Goal: Find specific page/section: Find specific page/section

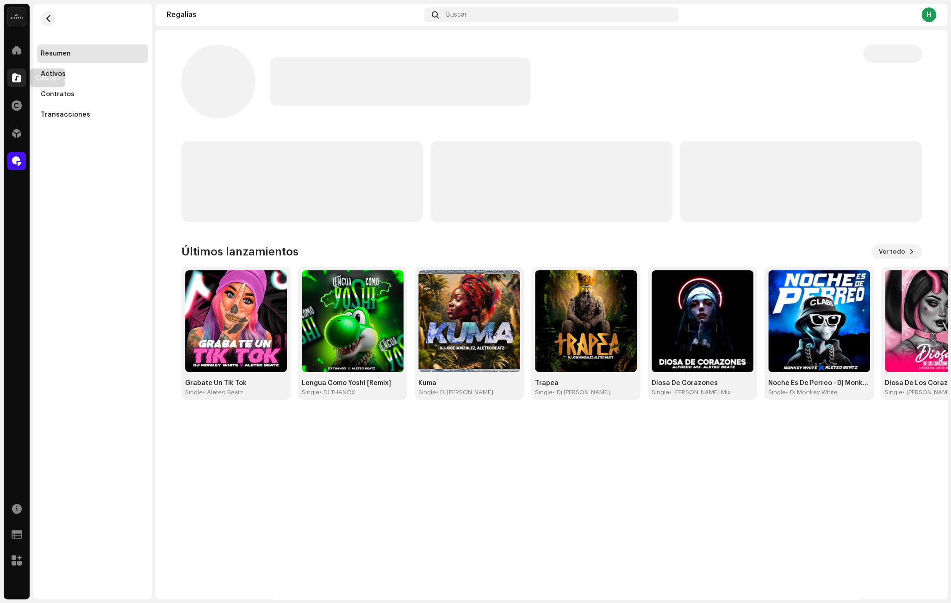
click at [11, 77] on div at bounding box center [16, 77] width 19 height 19
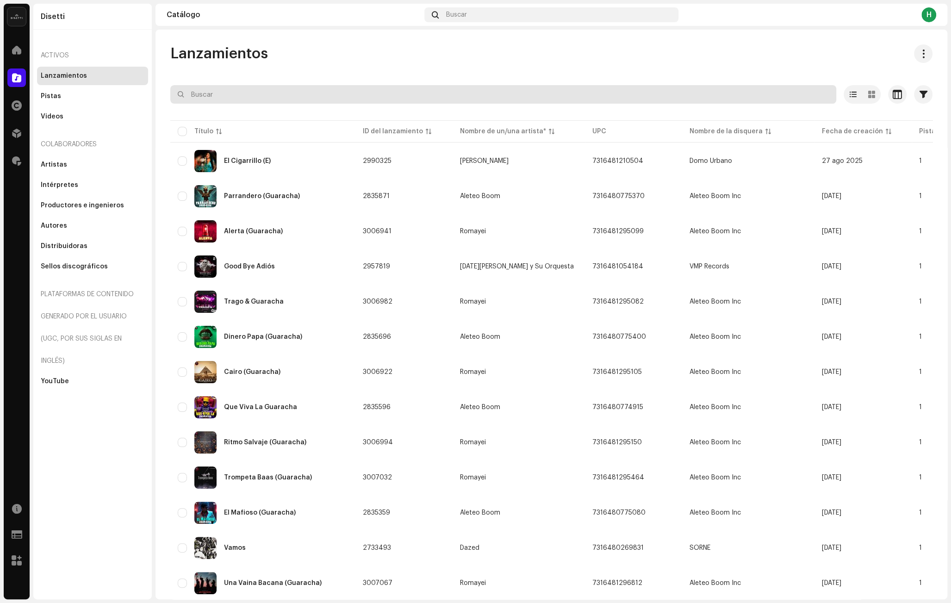
click at [237, 97] on input "text" at bounding box center [503, 94] width 666 height 19
paste input "7316481035459"
type input "7316481035459"
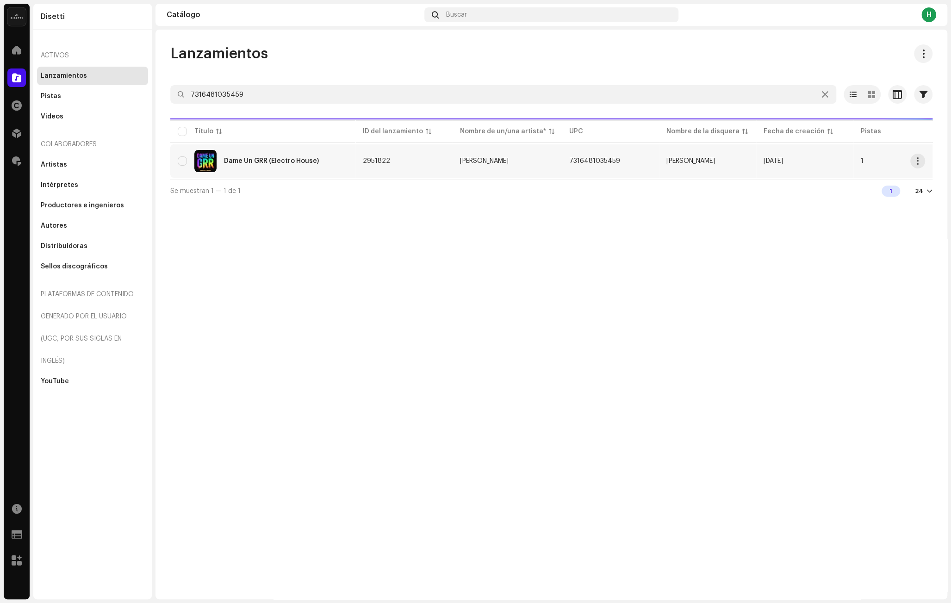
click at [419, 161] on td "2951822" at bounding box center [403, 160] width 97 height 33
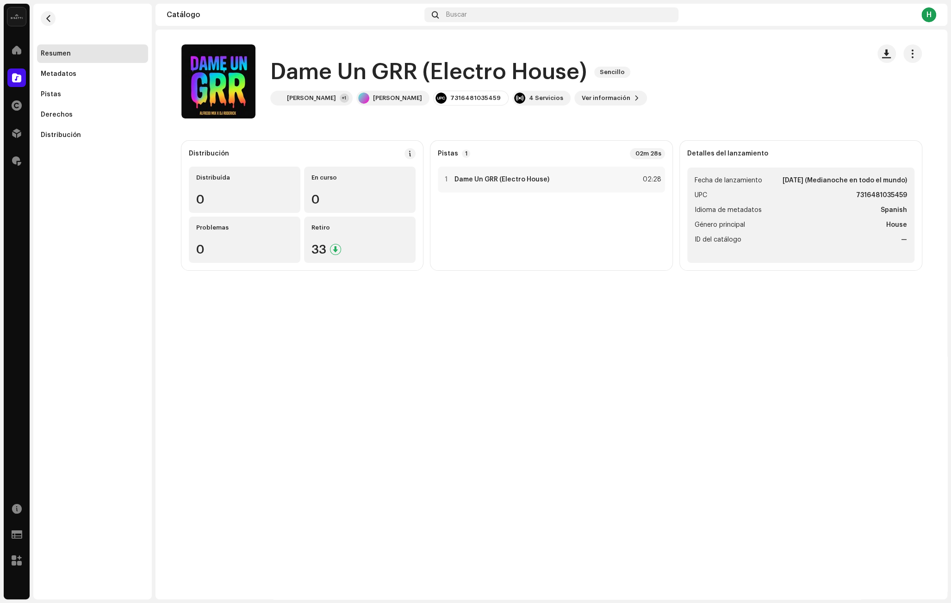
click at [367, 68] on h1 "Dame Un GRR (Electro House)" at bounding box center [428, 72] width 317 height 30
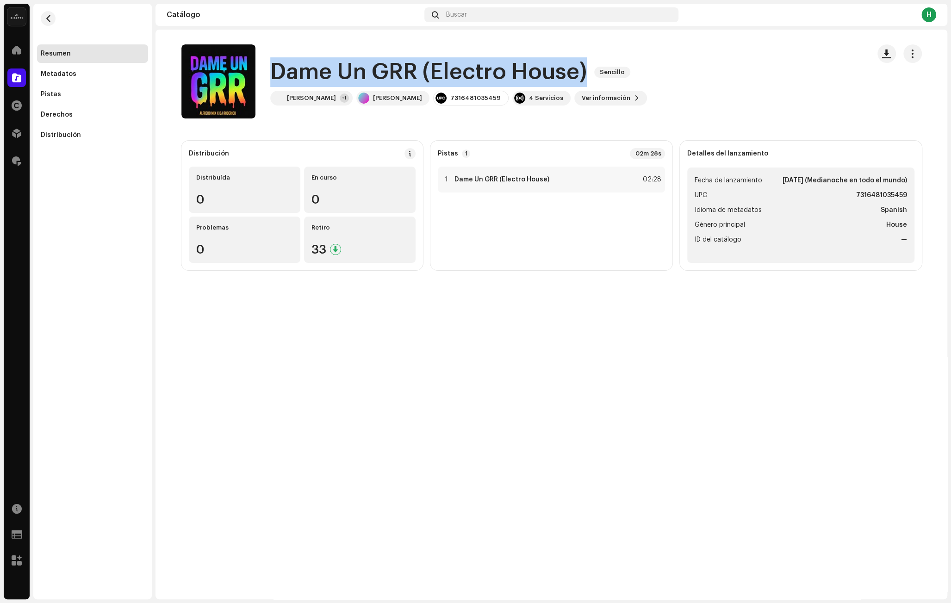
click at [367, 68] on h1 "Dame Un GRR (Electro House)" at bounding box center [428, 72] width 317 height 30
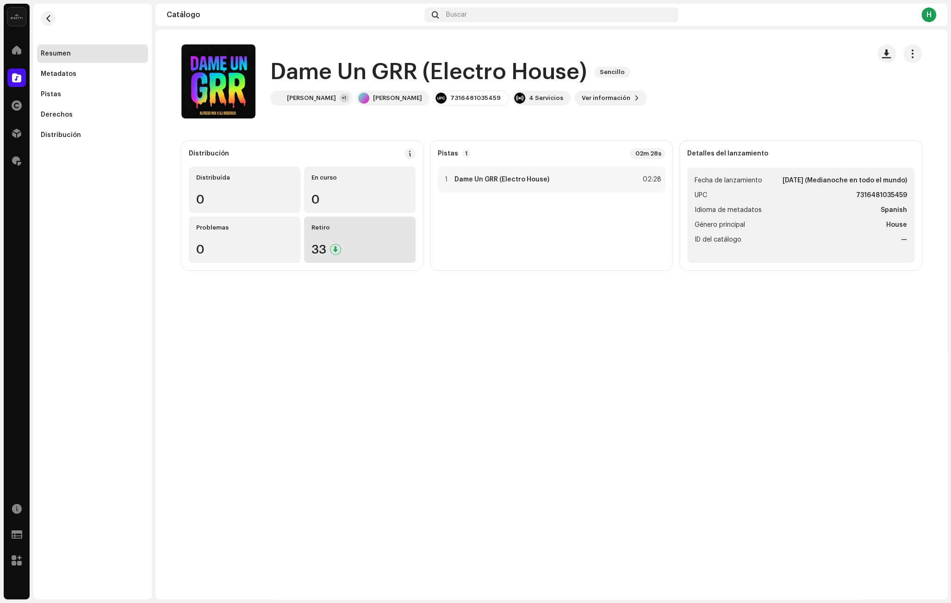
click at [367, 241] on div "Retiro 33" at bounding box center [360, 240] width 112 height 46
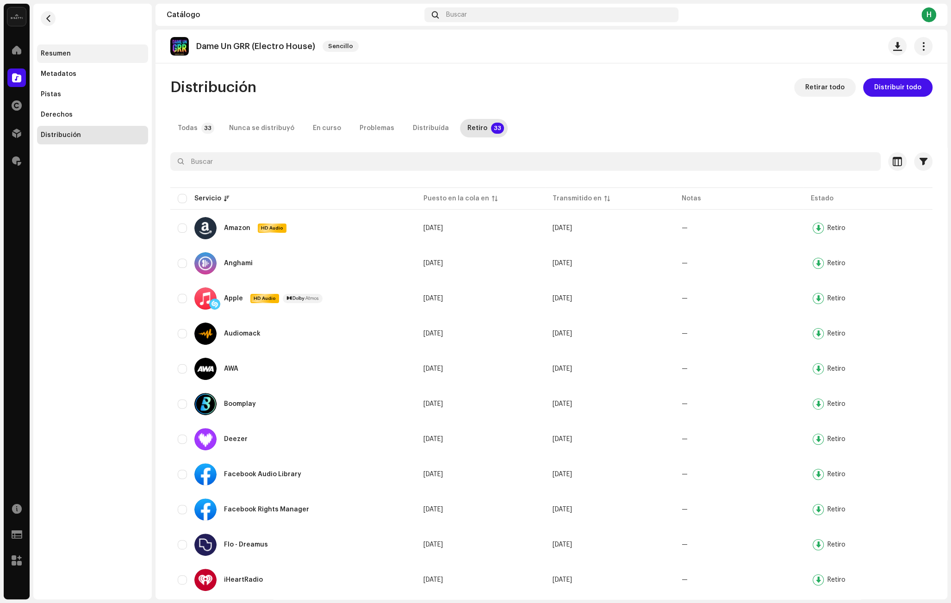
click at [50, 49] on div "Resumen" at bounding box center [92, 53] width 111 height 19
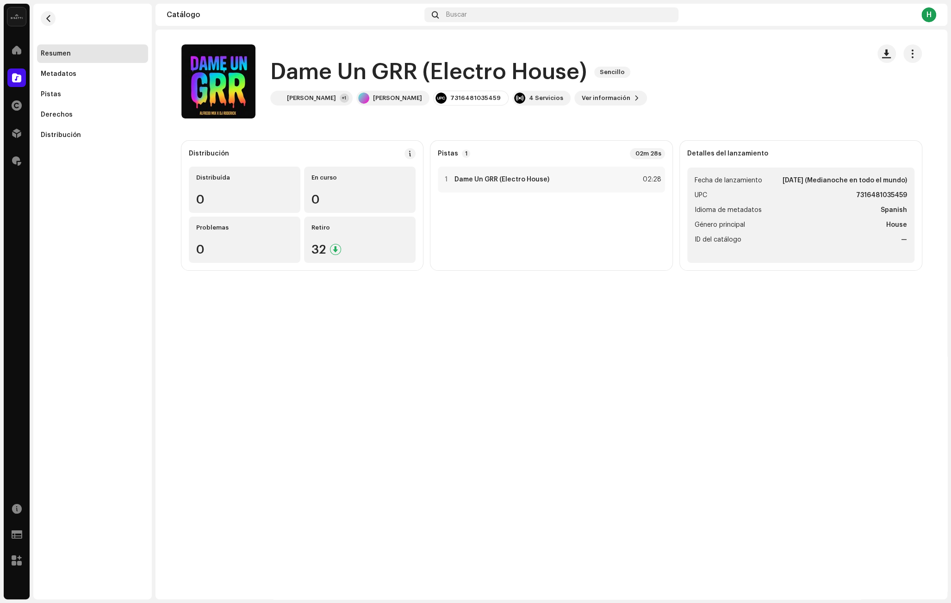
click at [440, 89] on div "Dame Un GRR (Electro House) Sencillo [PERSON_NAME] +1 [PERSON_NAME] 73164810354…" at bounding box center [458, 81] width 377 height 48
click at [450, 95] on div "7316481035459" at bounding box center [475, 97] width 50 height 7
copy div "7316481035459"
click at [517, 64] on h1 "Dame Un GRR (Electro House)" at bounding box center [428, 72] width 317 height 30
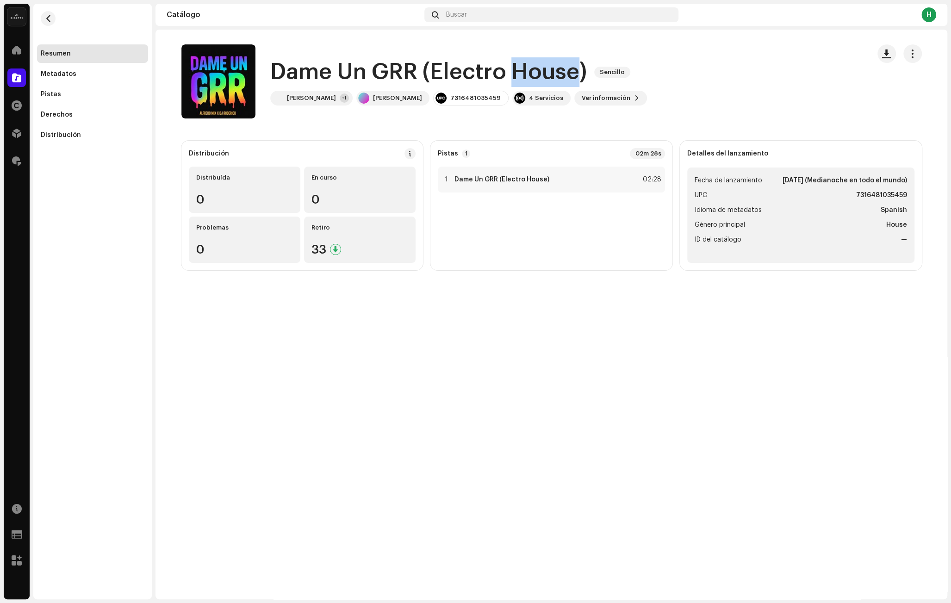
click at [517, 64] on h1 "Dame Un GRR (Electro House)" at bounding box center [428, 72] width 317 height 30
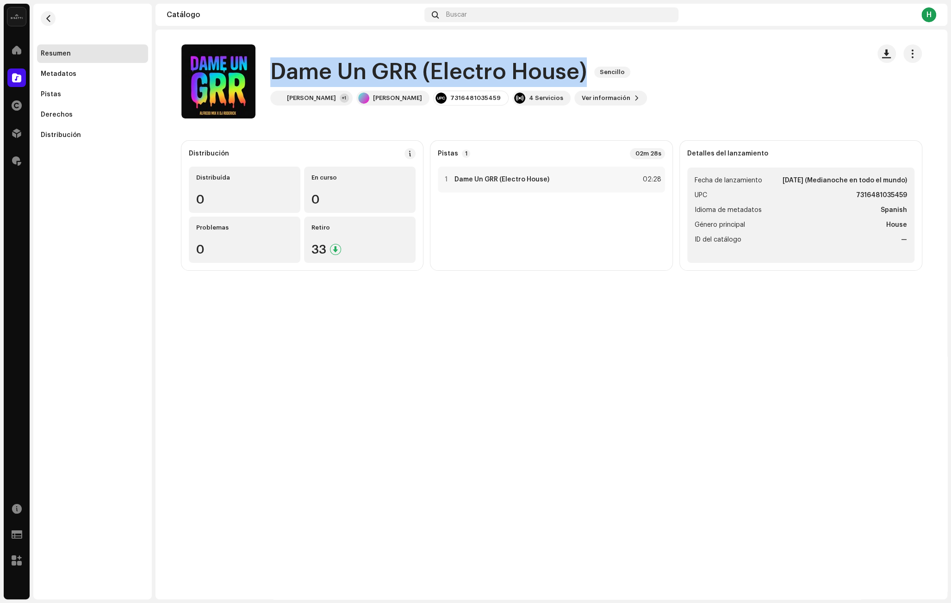
click at [517, 64] on h1 "Dame Un GRR (Electro House)" at bounding box center [428, 72] width 317 height 30
copy div "Dame Un GRR (Electro House) Sencillo"
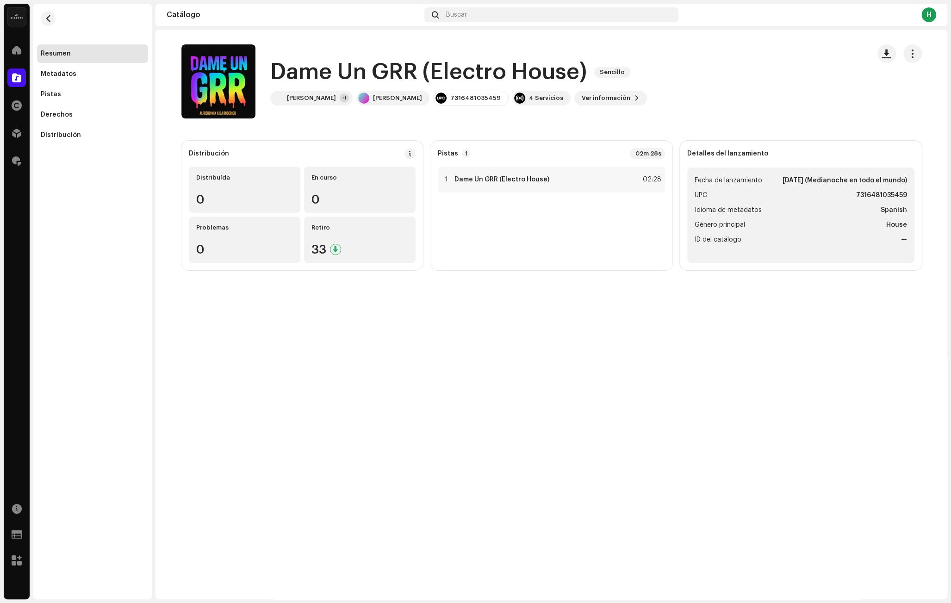
click at [515, 398] on div "Dame Un GRR (Electro House) Sencillo Dame Un GRR (Electro House) Sencillo [PERS…" at bounding box center [551, 315] width 792 height 570
click at [351, 118] on div "Dame Un GRR (Electro House) Sencillo [PERSON_NAME] +1 [PERSON_NAME] 73164810354…" at bounding box center [521, 81] width 681 height 74
click at [350, 229] on div "Retiro" at bounding box center [359, 227] width 97 height 7
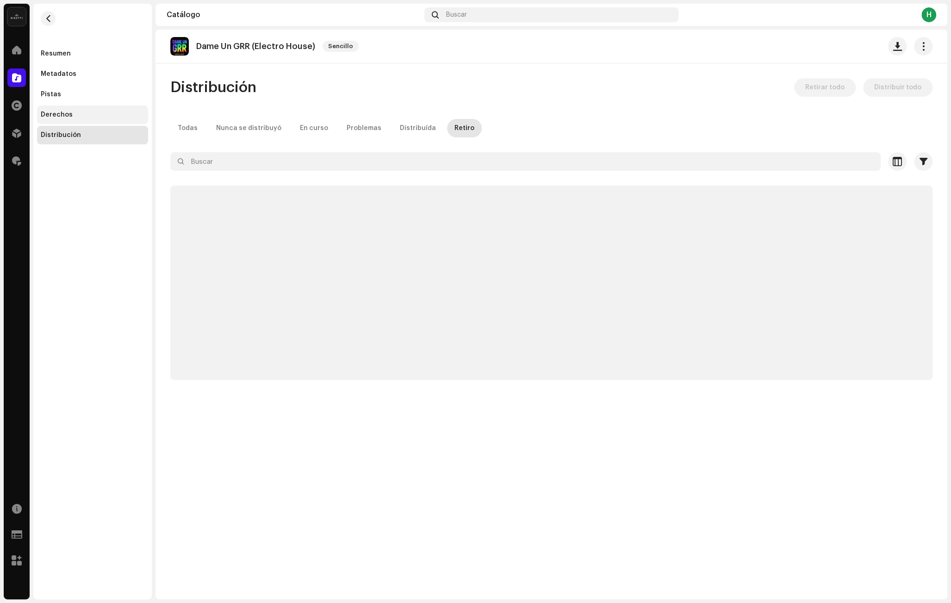
click at [101, 112] on div "Derechos" at bounding box center [93, 114] width 104 height 7
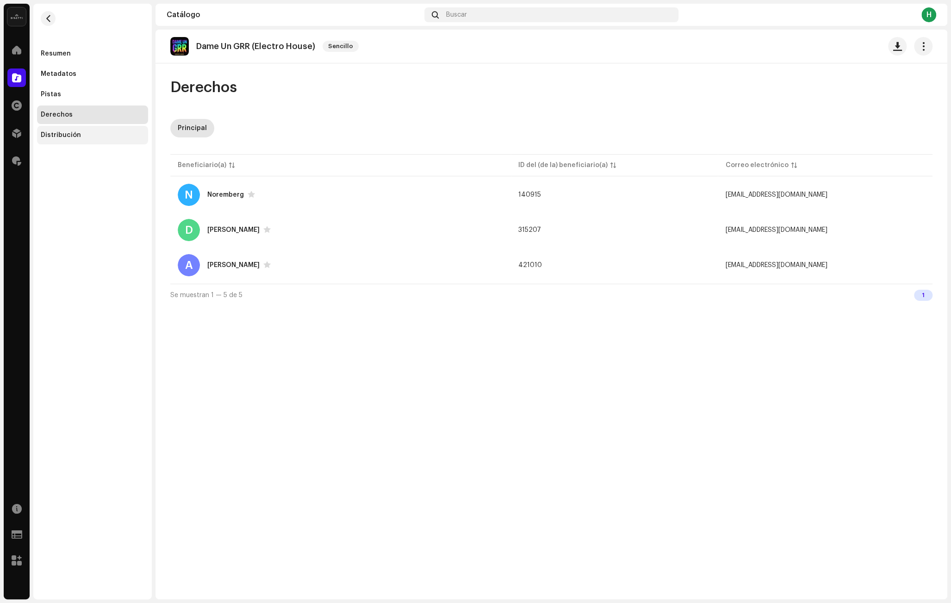
click at [104, 128] on div "Distribución" at bounding box center [92, 135] width 111 height 19
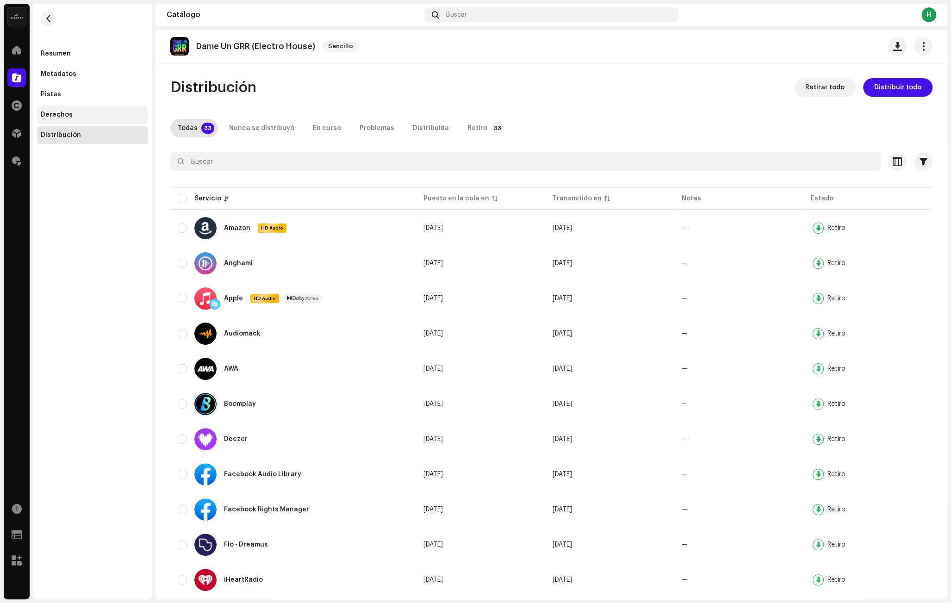
click at [78, 110] on div "Derechos" at bounding box center [92, 115] width 111 height 19
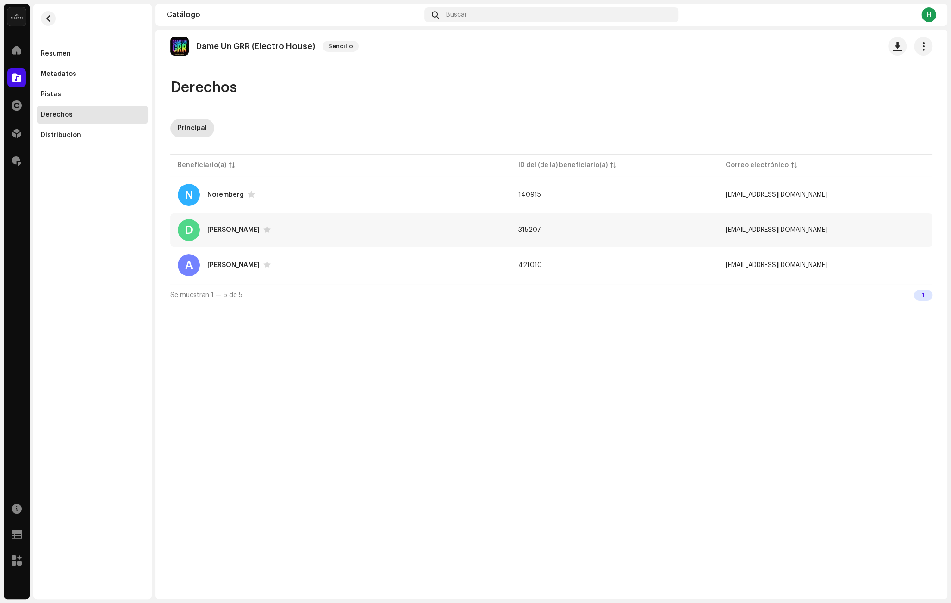
click at [324, 234] on div "D [PERSON_NAME]" at bounding box center [341, 230] width 326 height 22
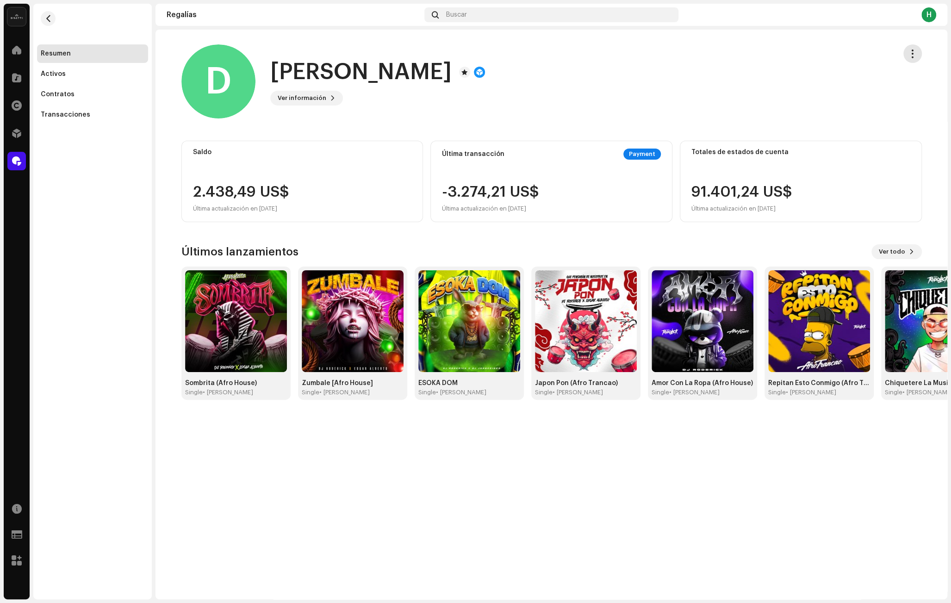
click at [916, 54] on span "button" at bounding box center [912, 53] width 9 height 7
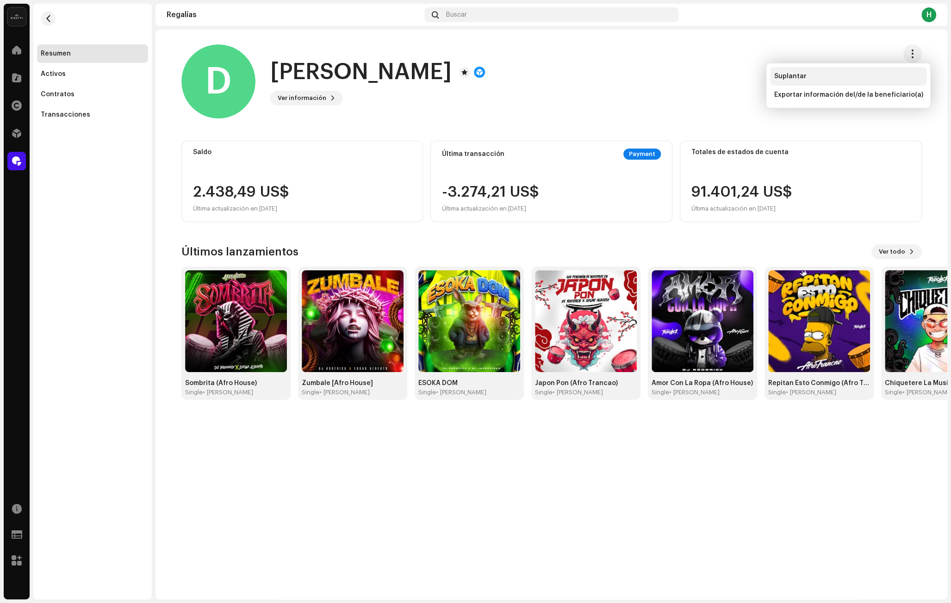
click at [807, 74] on div "Suplantar" at bounding box center [848, 76] width 149 height 7
